Goal: Information Seeking & Learning: Learn about a topic

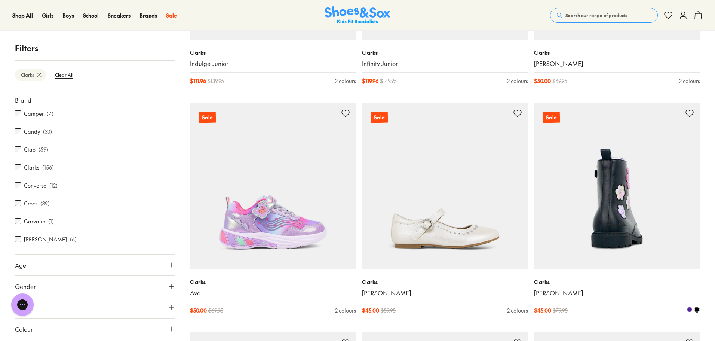
scroll to position [4287, 0]
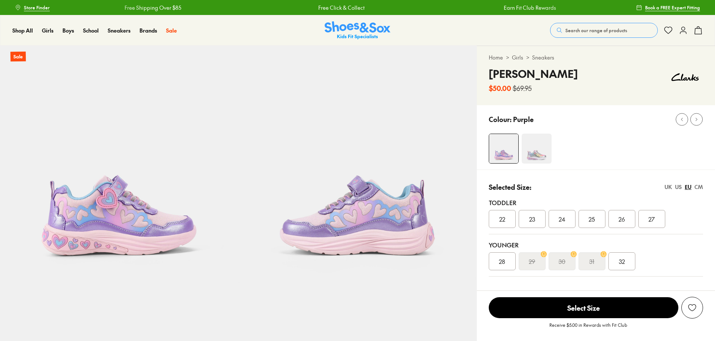
select select "*"
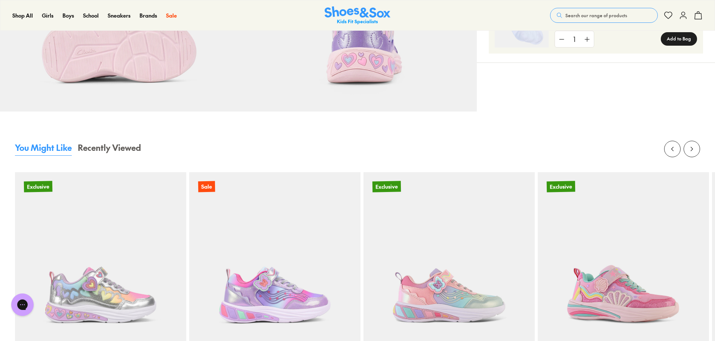
scroll to position [785, 0]
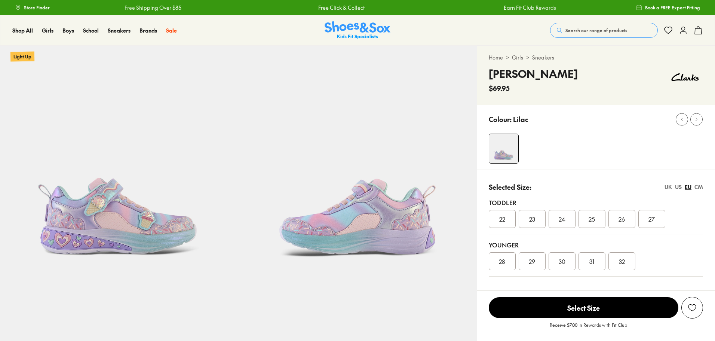
select select "*"
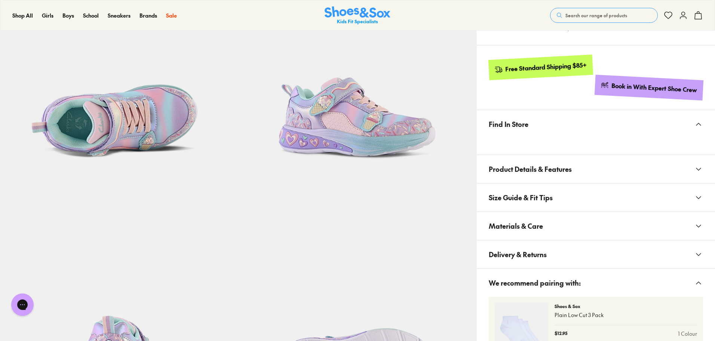
scroll to position [112, 0]
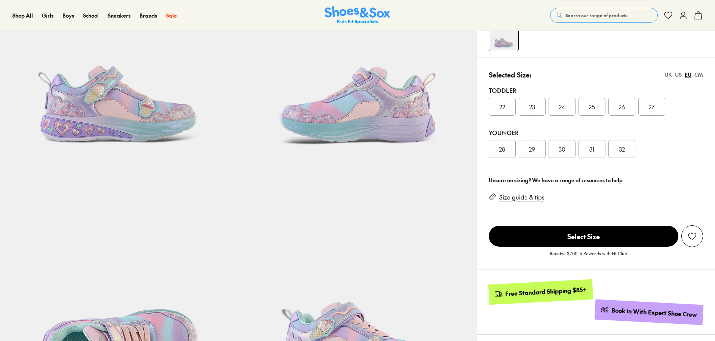
select select "*"
